Goal: Transaction & Acquisition: Purchase product/service

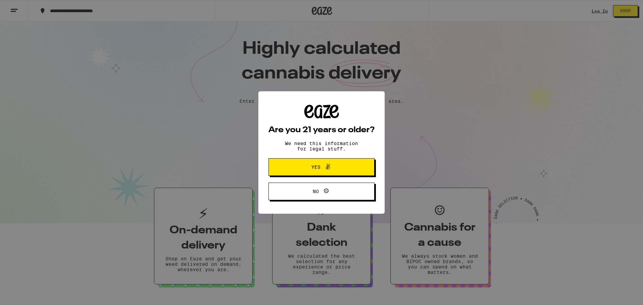
click at [333, 165] on span "Yes" at bounding box center [321, 167] width 51 height 9
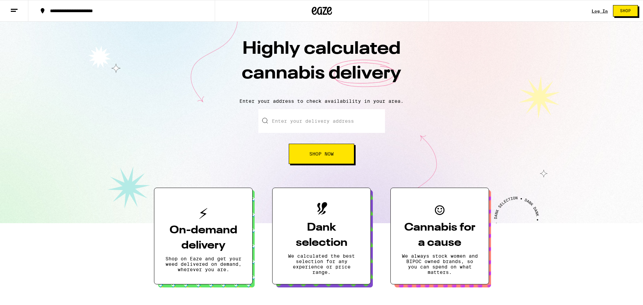
click at [313, 122] on input "Enter your delivery address" at bounding box center [321, 121] width 127 height 24
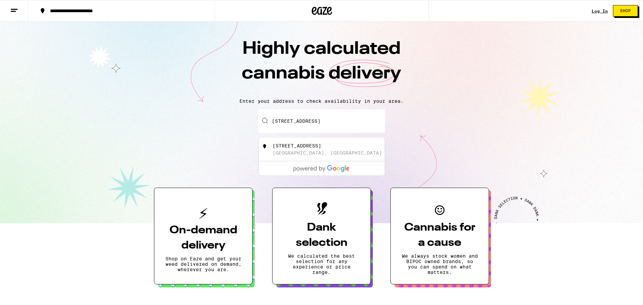
click at [313, 148] on div "[STREET_ADDRESS]" at bounding box center [297, 145] width 49 height 5
type input "[STREET_ADDRESS]"
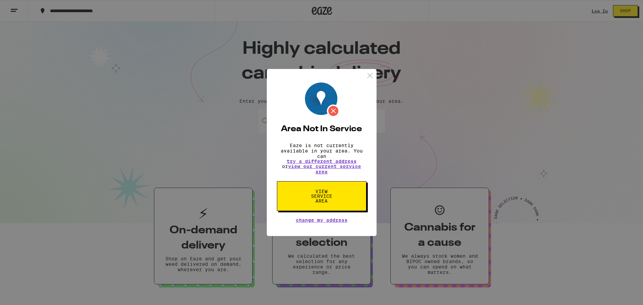
click at [372, 74] on img at bounding box center [370, 75] width 8 height 8
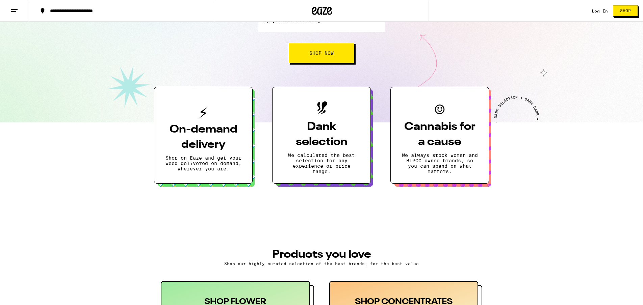
scroll to position [97, 0]
